Goal: Find specific page/section: Find specific page/section

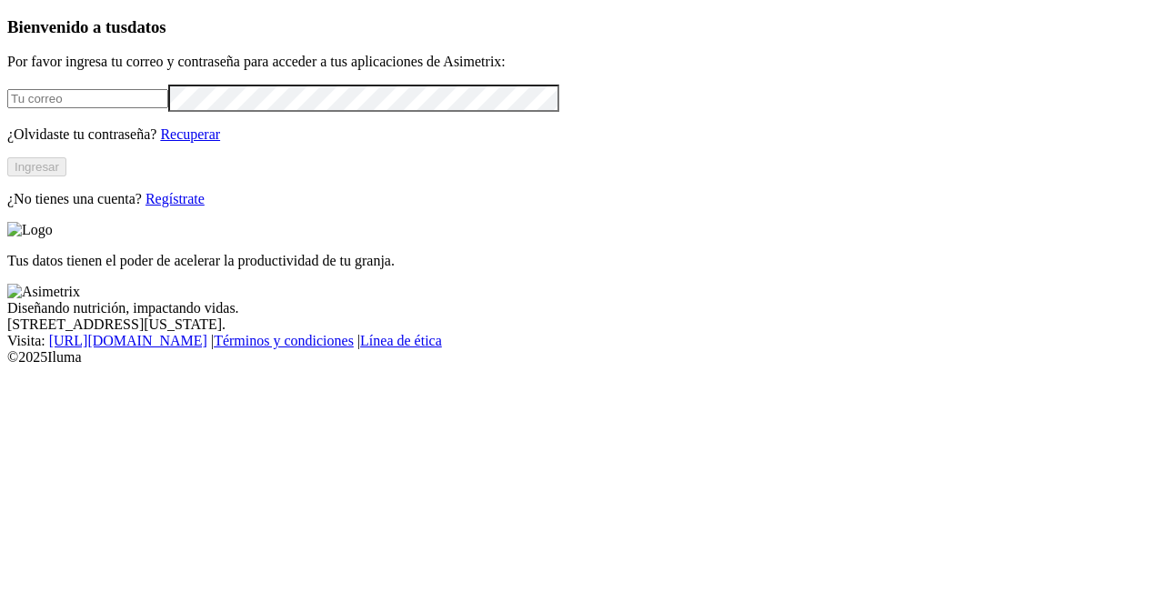
type input "[EMAIL_ADDRESS][PERSON_NAME][DOMAIN_NAME]"
click at [66, 176] on button "Ingresar" at bounding box center [36, 166] width 59 height 19
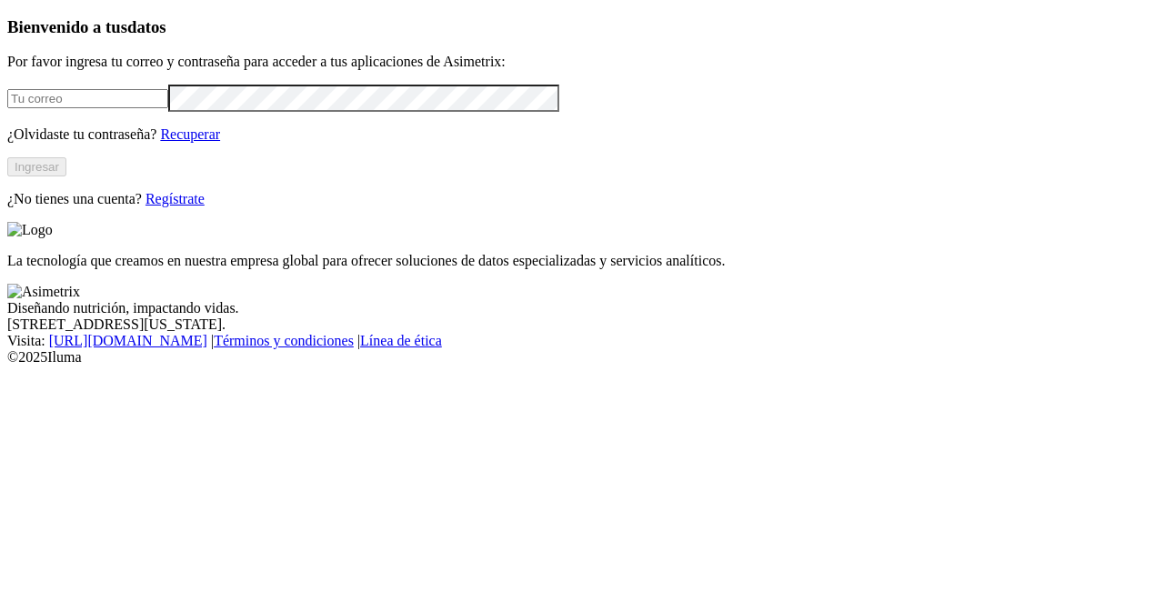
type input "[EMAIL_ADDRESS][PERSON_NAME][DOMAIN_NAME]"
click at [66, 176] on button "Ingresar" at bounding box center [36, 166] width 59 height 19
